Goal: Information Seeking & Learning: Learn about a topic

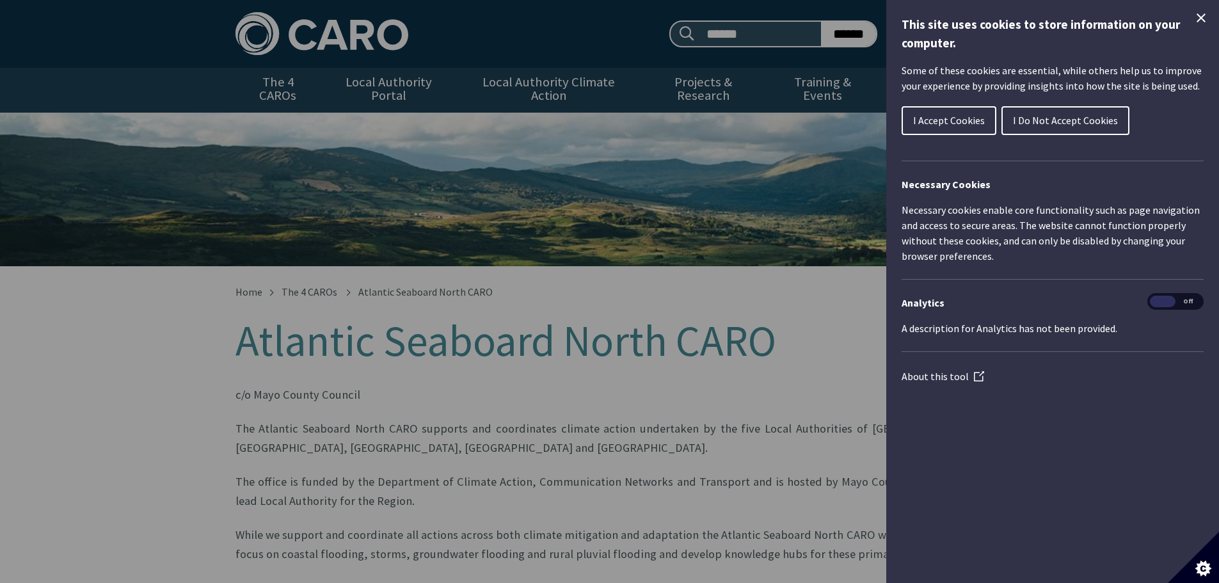
click at [1059, 122] on span "I Do Not Accept Cookies" at bounding box center [1065, 120] width 105 height 13
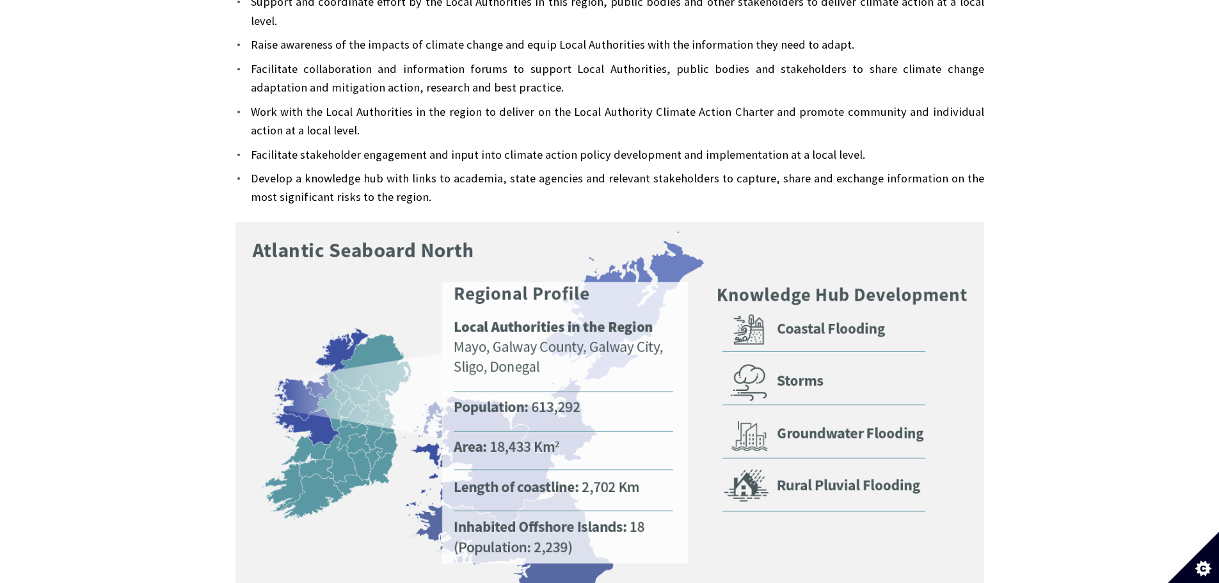
scroll to position [640, 0]
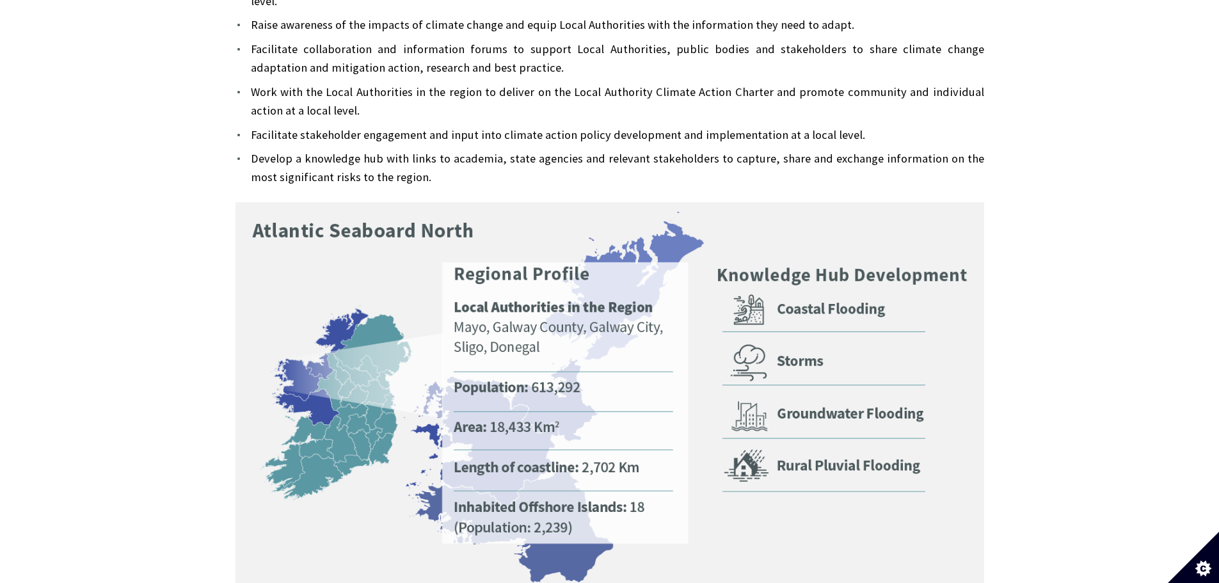
click at [823, 267] on img at bounding box center [609, 411] width 748 height 418
click at [818, 281] on img at bounding box center [609, 411] width 748 height 418
click at [745, 281] on img at bounding box center [609, 411] width 748 height 418
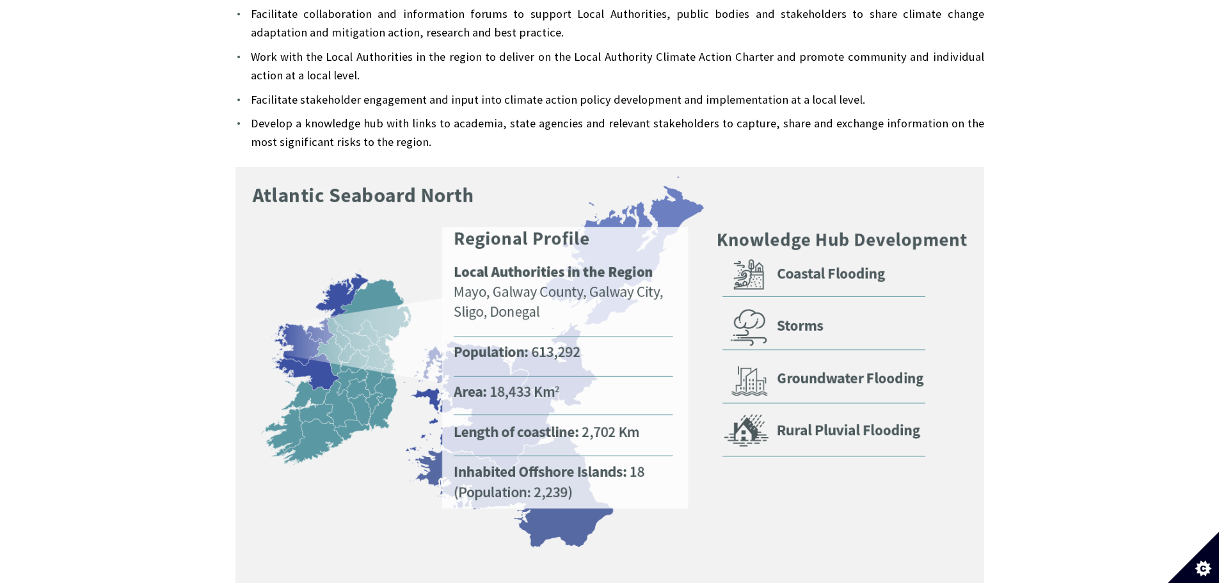
scroll to position [704, 0]
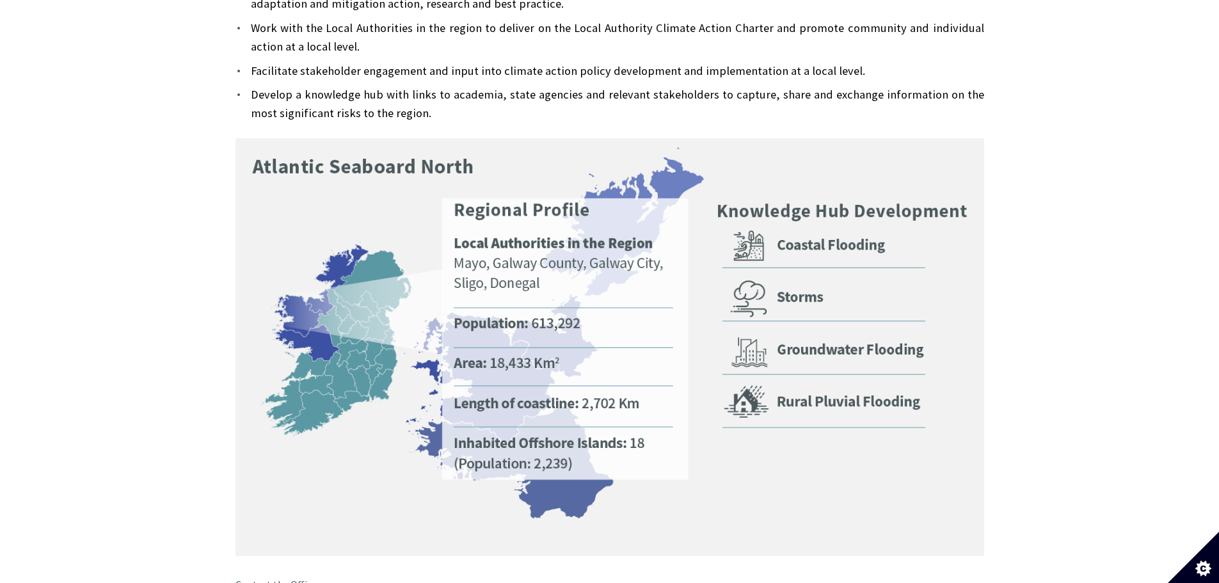
click at [802, 212] on img at bounding box center [609, 347] width 748 height 418
click at [801, 212] on img at bounding box center [609, 347] width 748 height 418
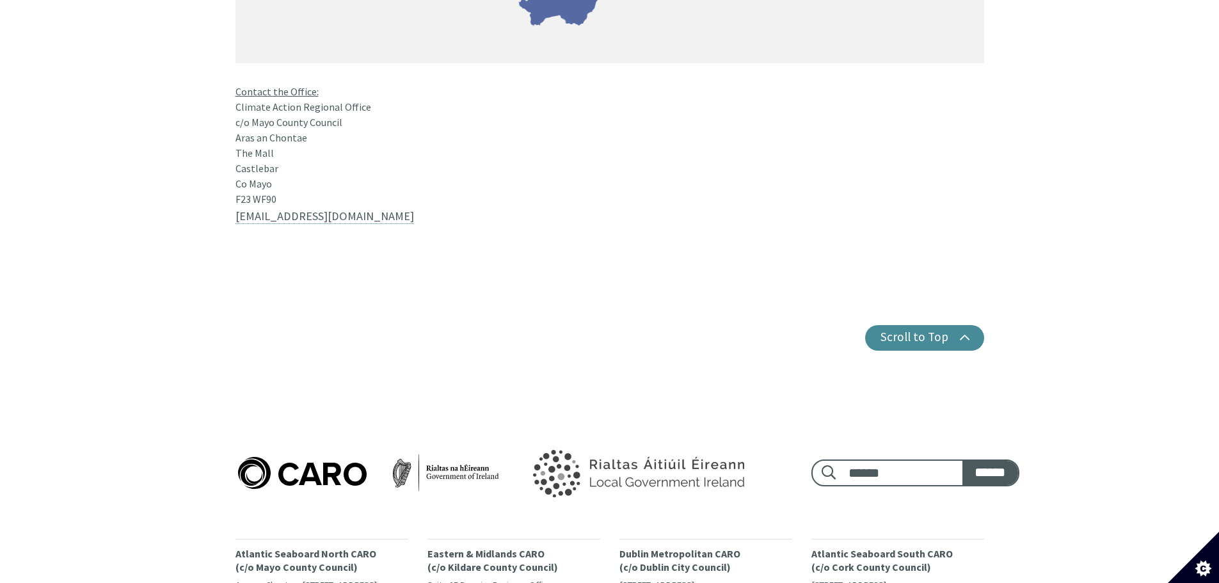
scroll to position [1300, 0]
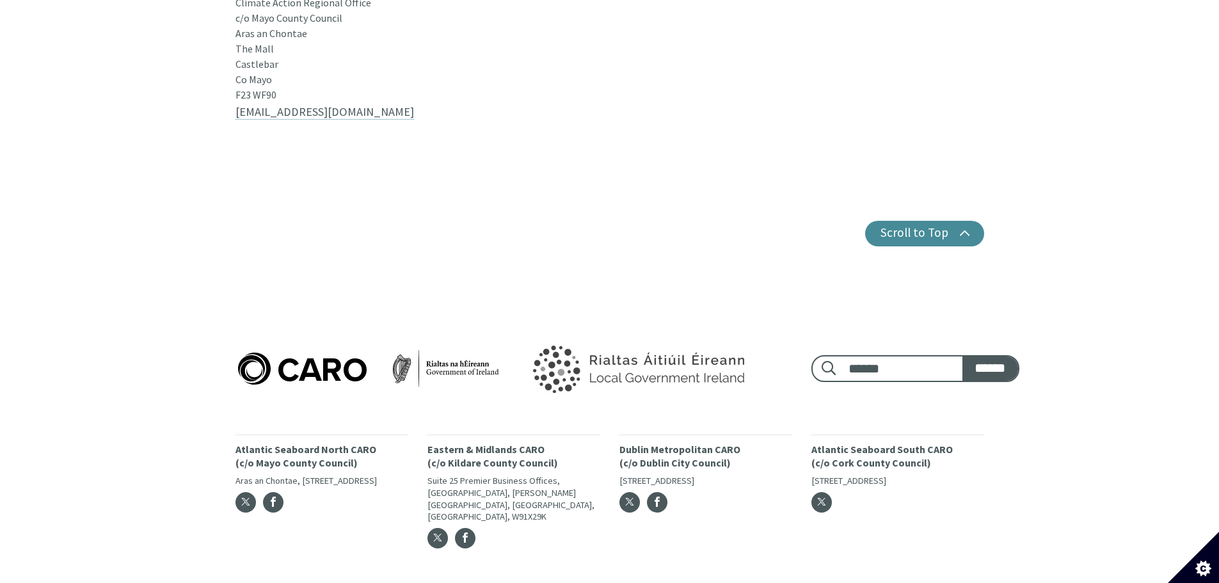
click at [290, 443] on p "Atlantic Seaboard North CARO (c/o Mayo County Council)" at bounding box center [321, 456] width 173 height 27
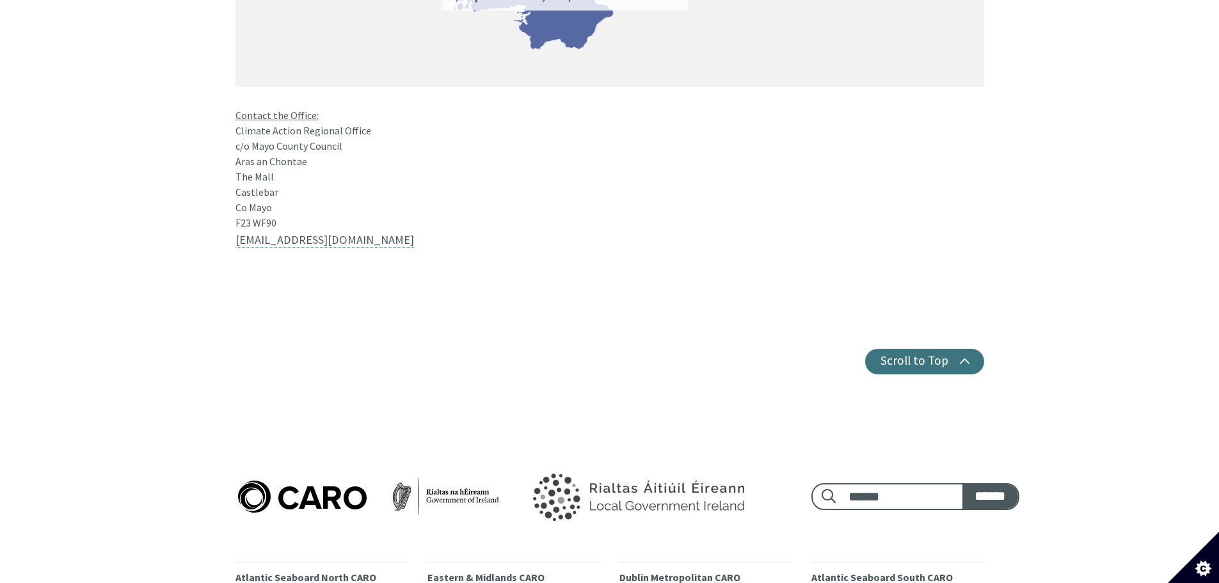
click at [934, 349] on button "Scroll to Top" at bounding box center [924, 362] width 119 height 26
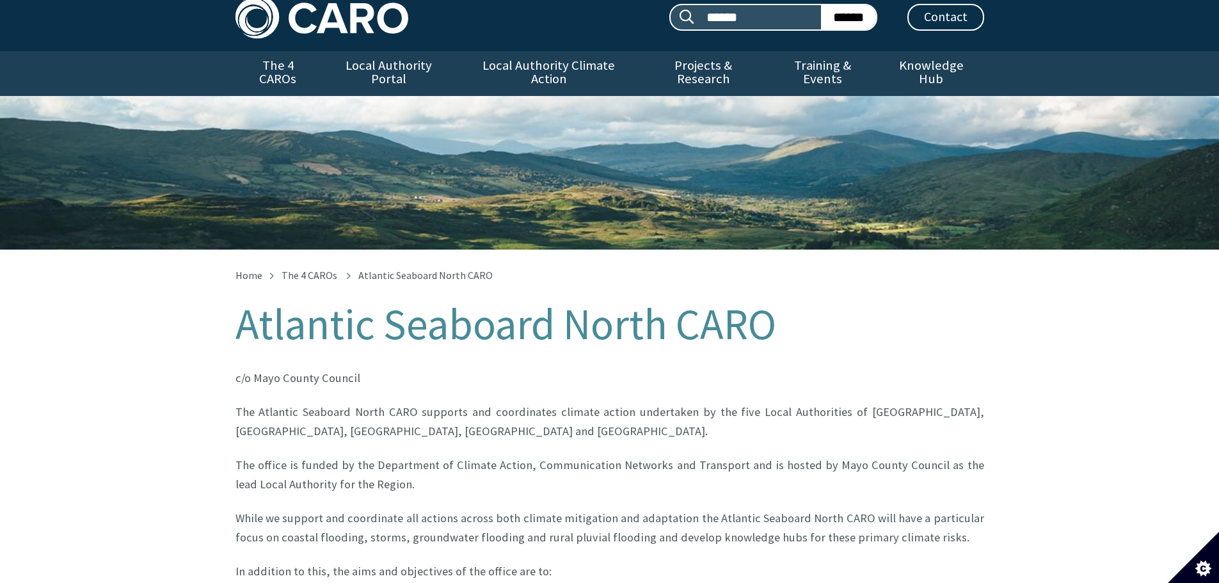
scroll to position [0, 0]
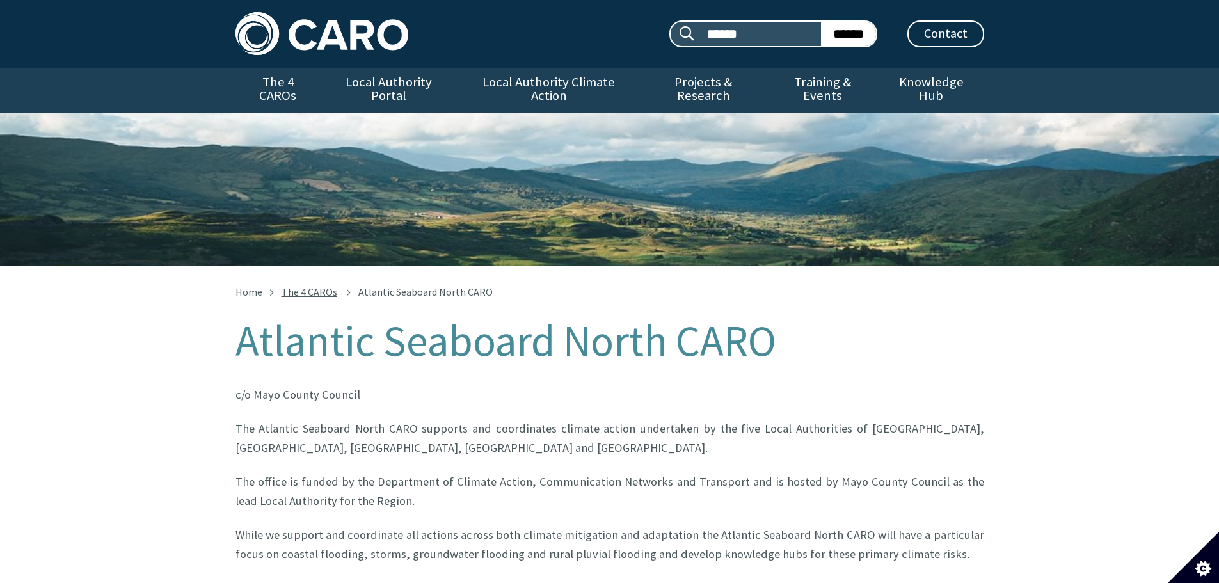
click at [314, 285] on link "The 4 CAROs" at bounding box center [309, 291] width 56 height 13
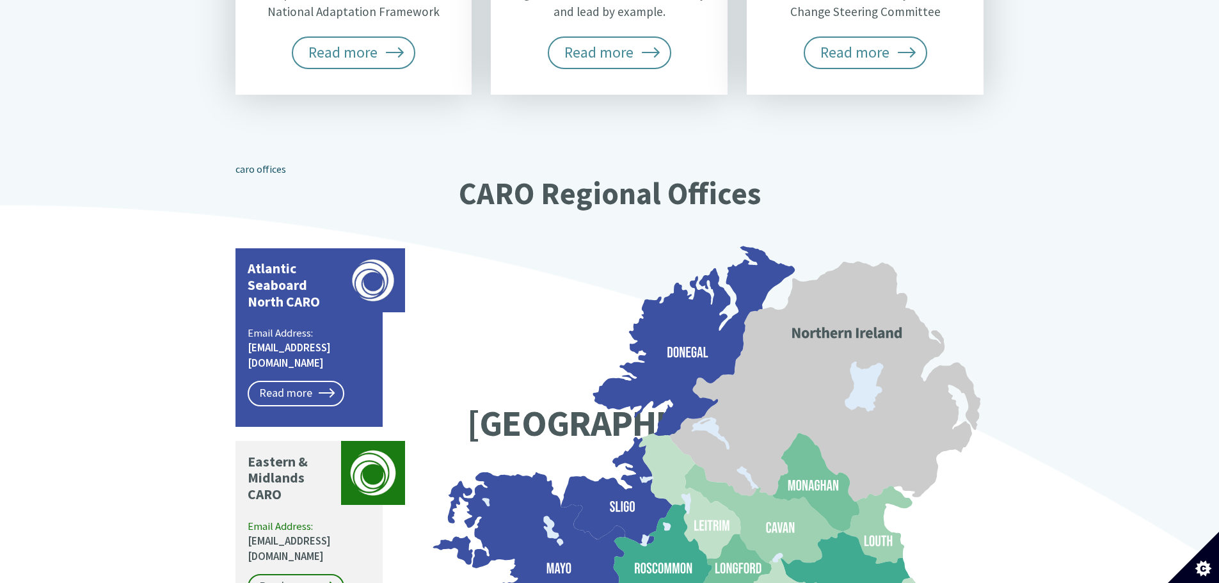
scroll to position [960, 0]
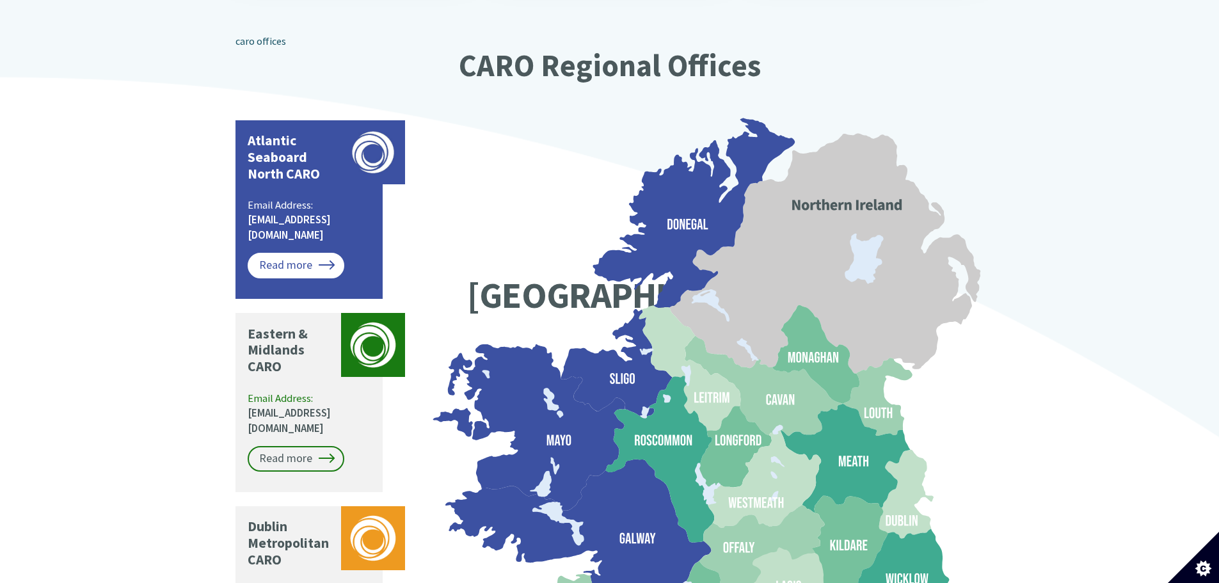
click at [297, 253] on link "Read more" at bounding box center [296, 266] width 97 height 26
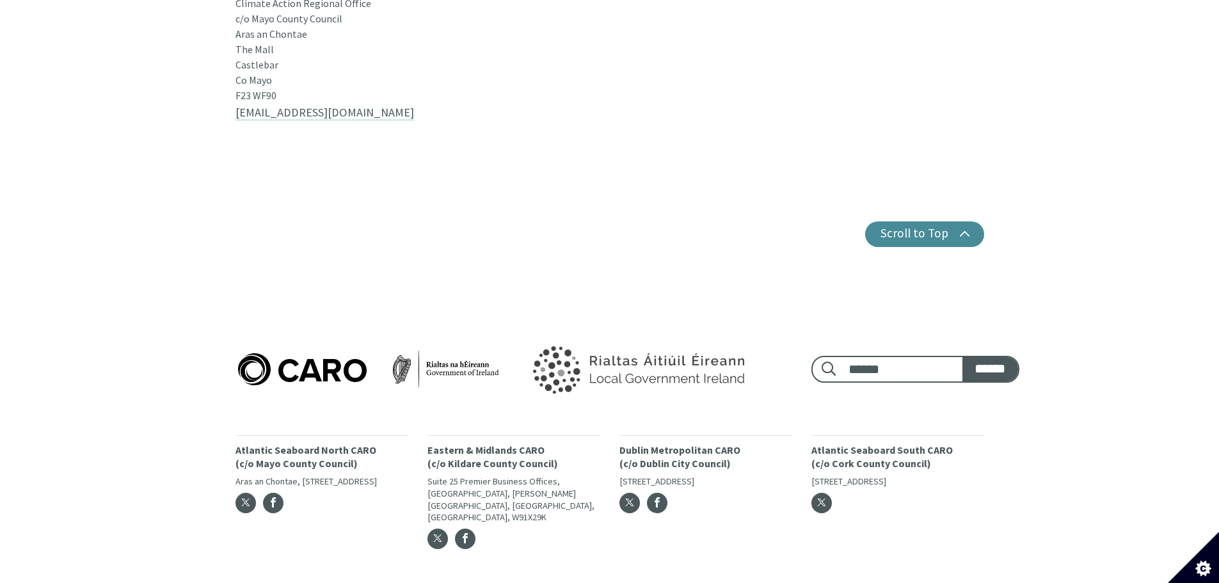
scroll to position [1300, 0]
